Goal: Navigation & Orientation: Go to known website

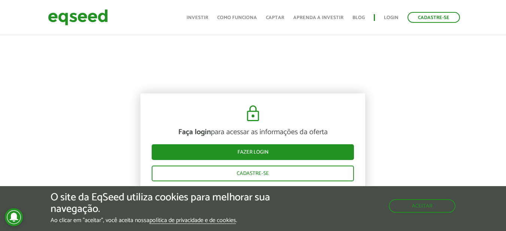
scroll to position [843, 0]
